Goal: Transaction & Acquisition: Purchase product/service

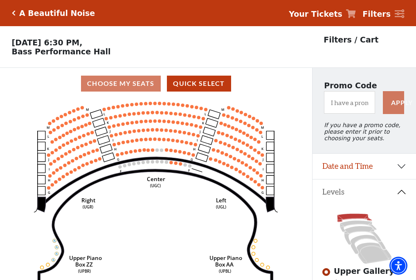
scroll to position [38, 0]
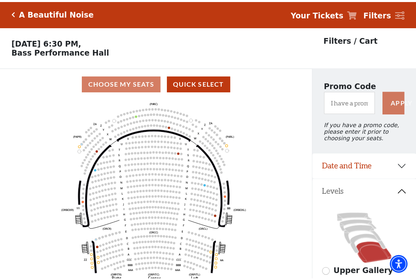
scroll to position [38, 0]
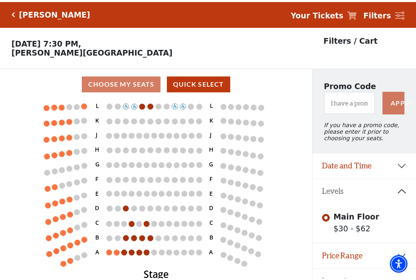
scroll to position [17, 0]
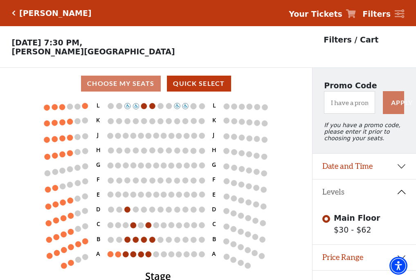
scroll to position [17, 0]
